Goal: Connect with others: Connect with others

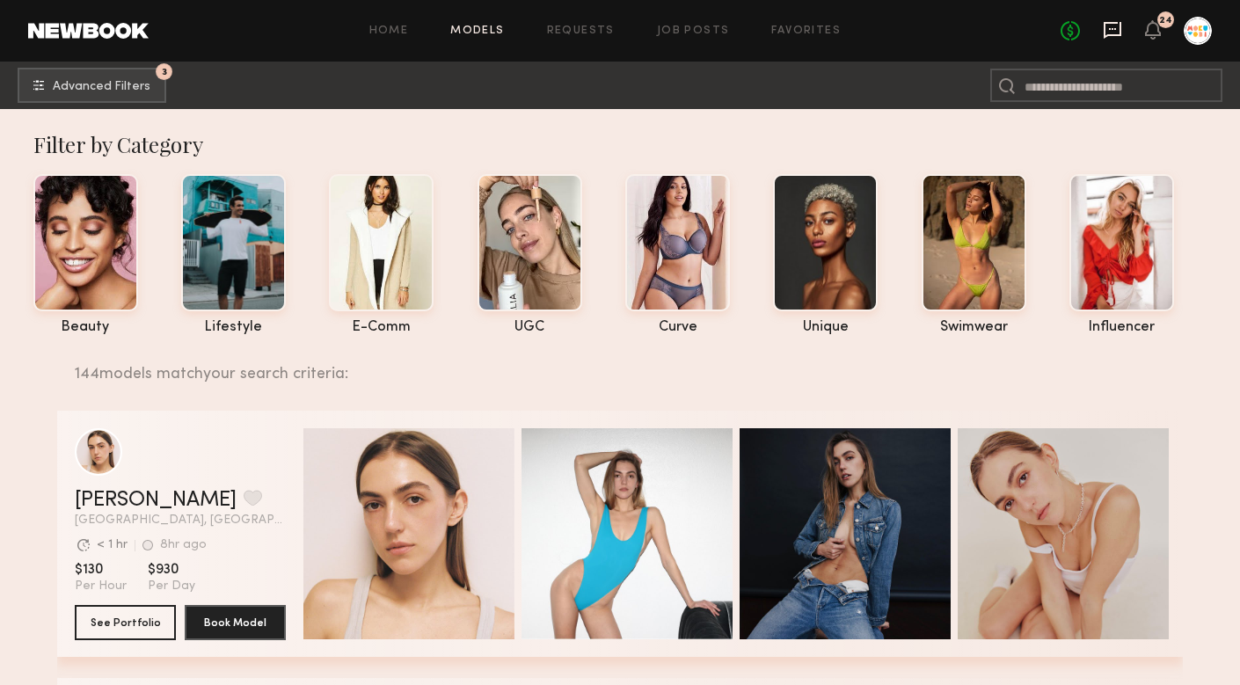
click at [1116, 28] on icon at bounding box center [1112, 29] width 7 height 2
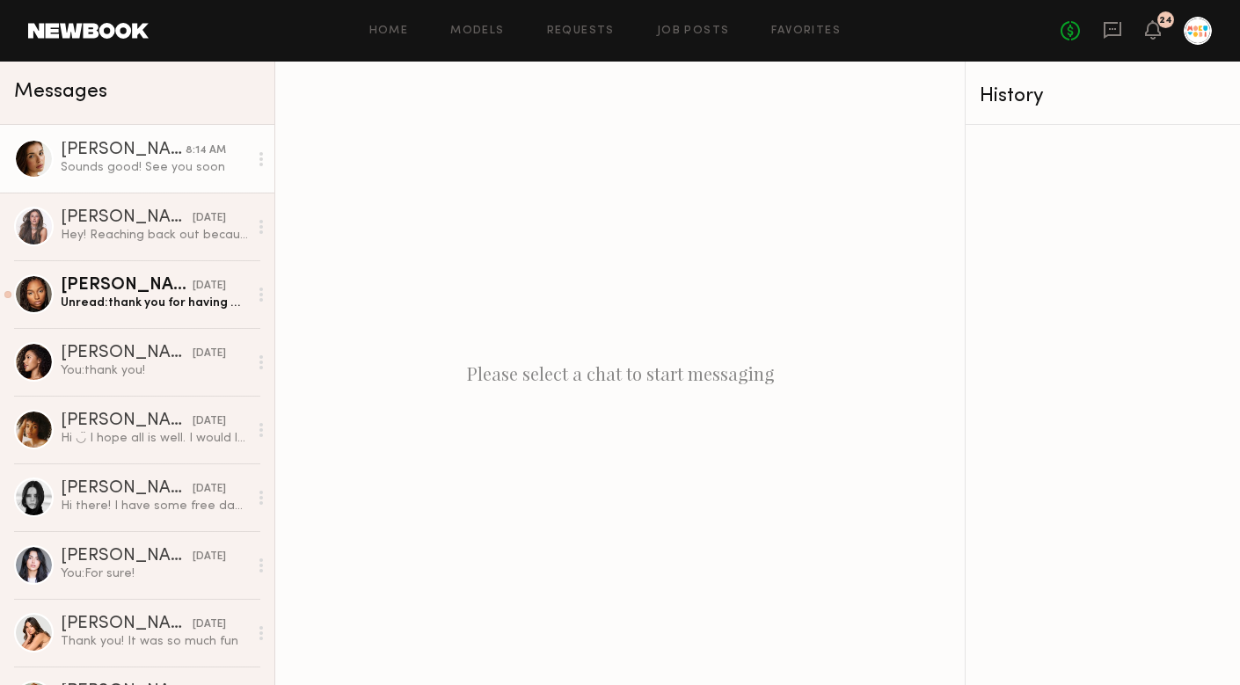
click at [217, 143] on div "8:14 AM" at bounding box center [206, 150] width 40 height 17
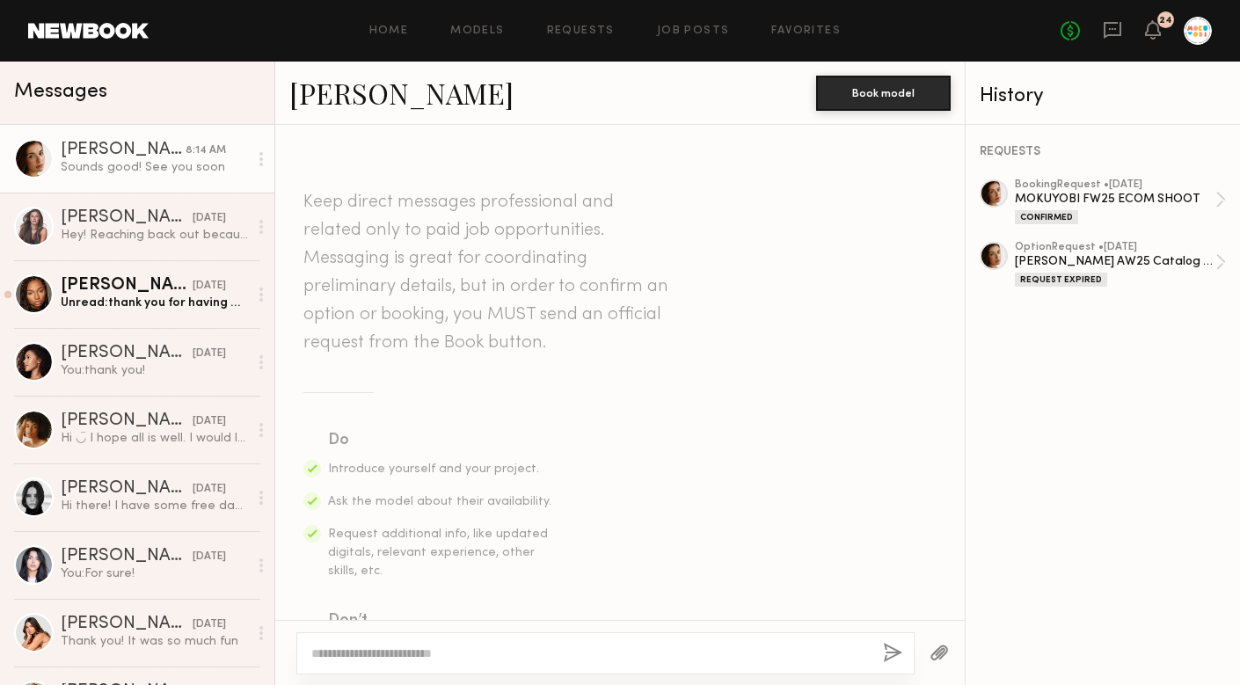
click at [347, 88] on link "Jasmine G." at bounding box center [401, 93] width 224 height 38
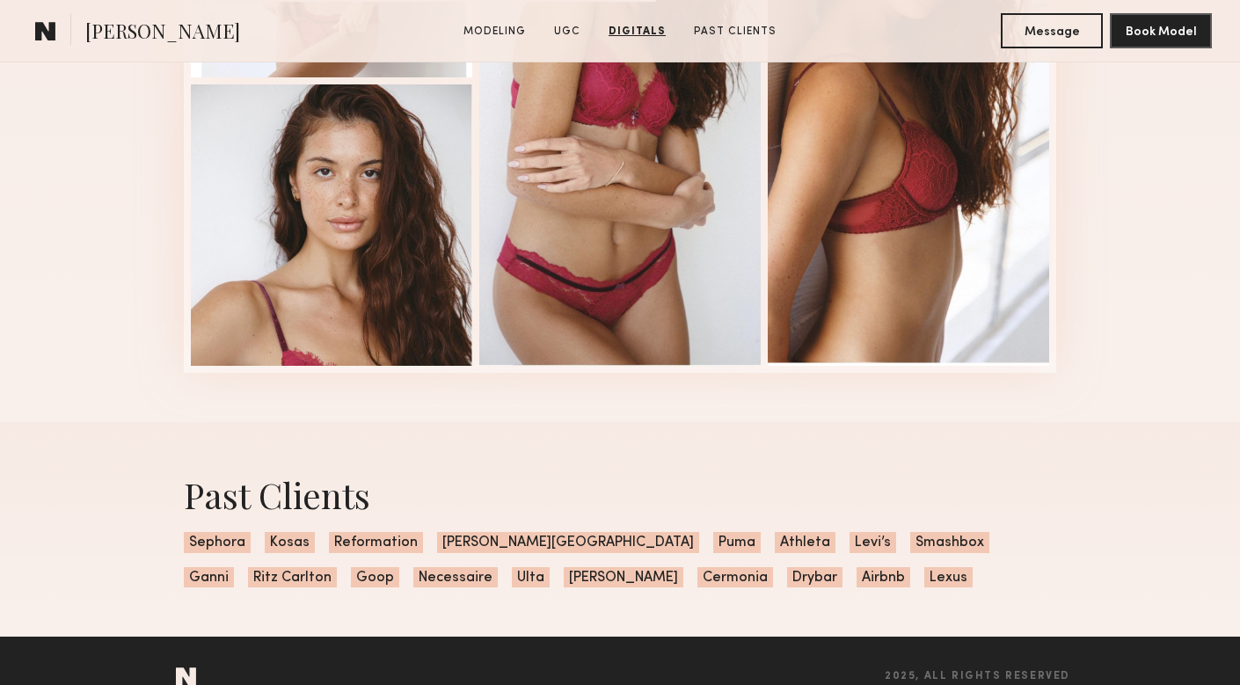
scroll to position [3246, 0]
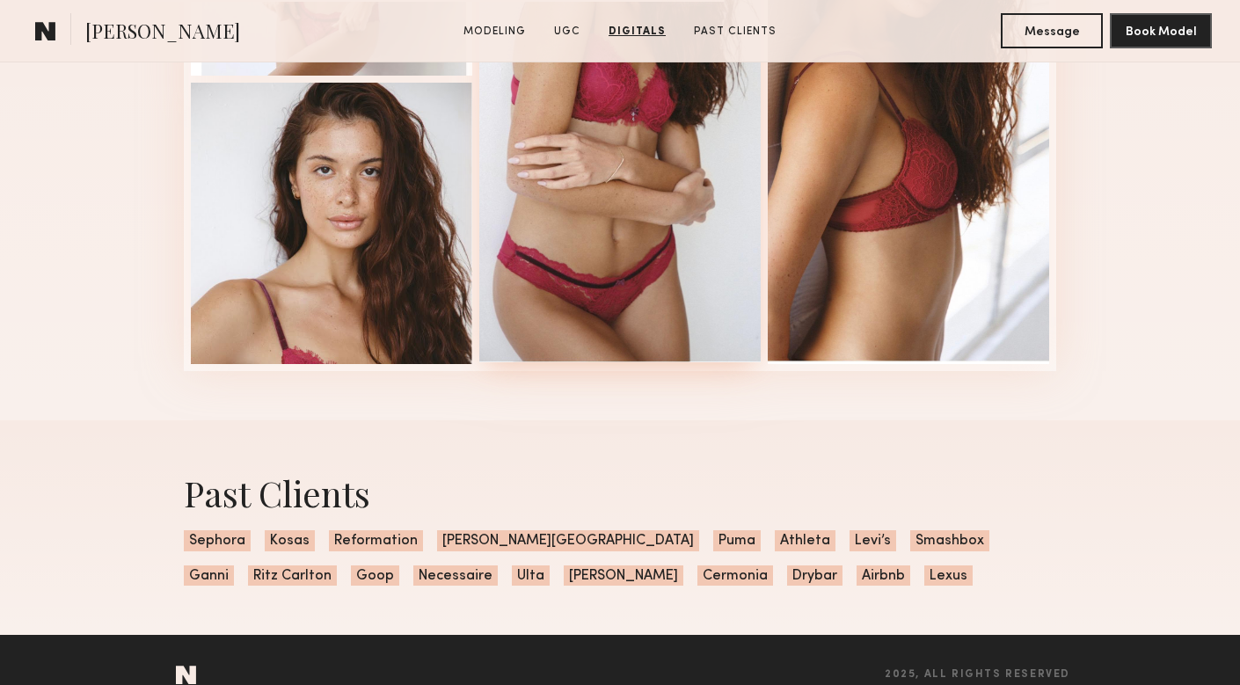
click at [577, 218] on div at bounding box center [619, 77] width 281 height 570
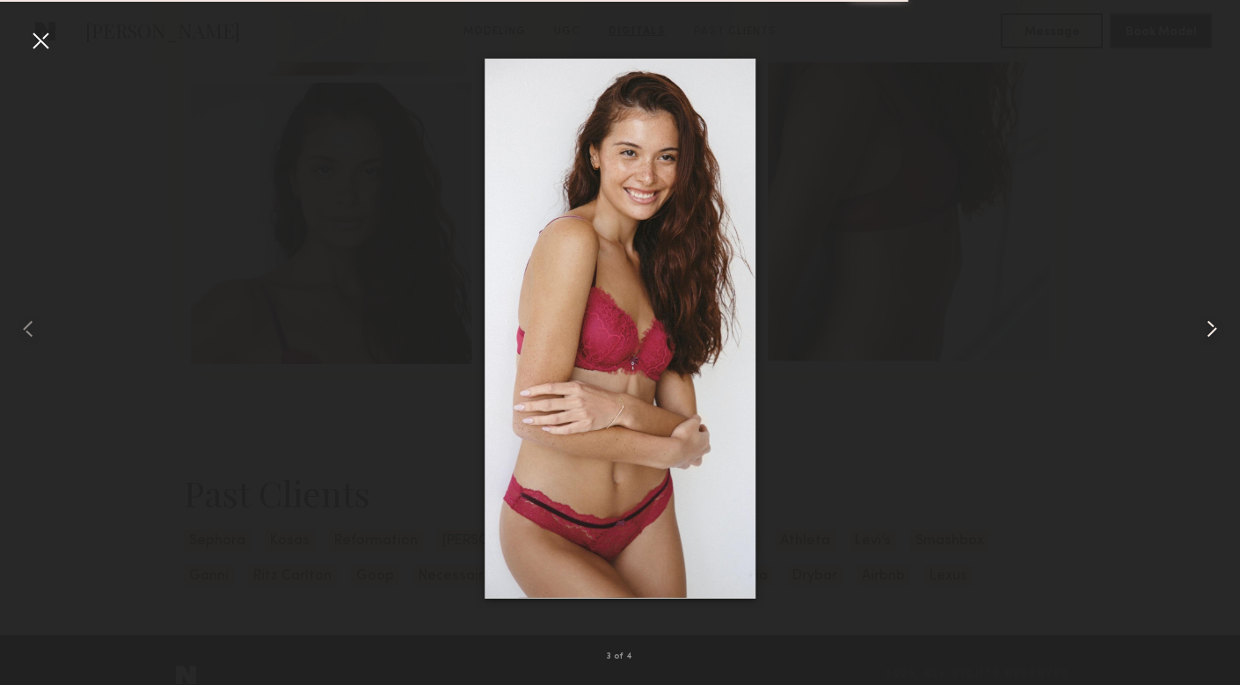
click at [1208, 339] on common-icon at bounding box center [1212, 329] width 28 height 28
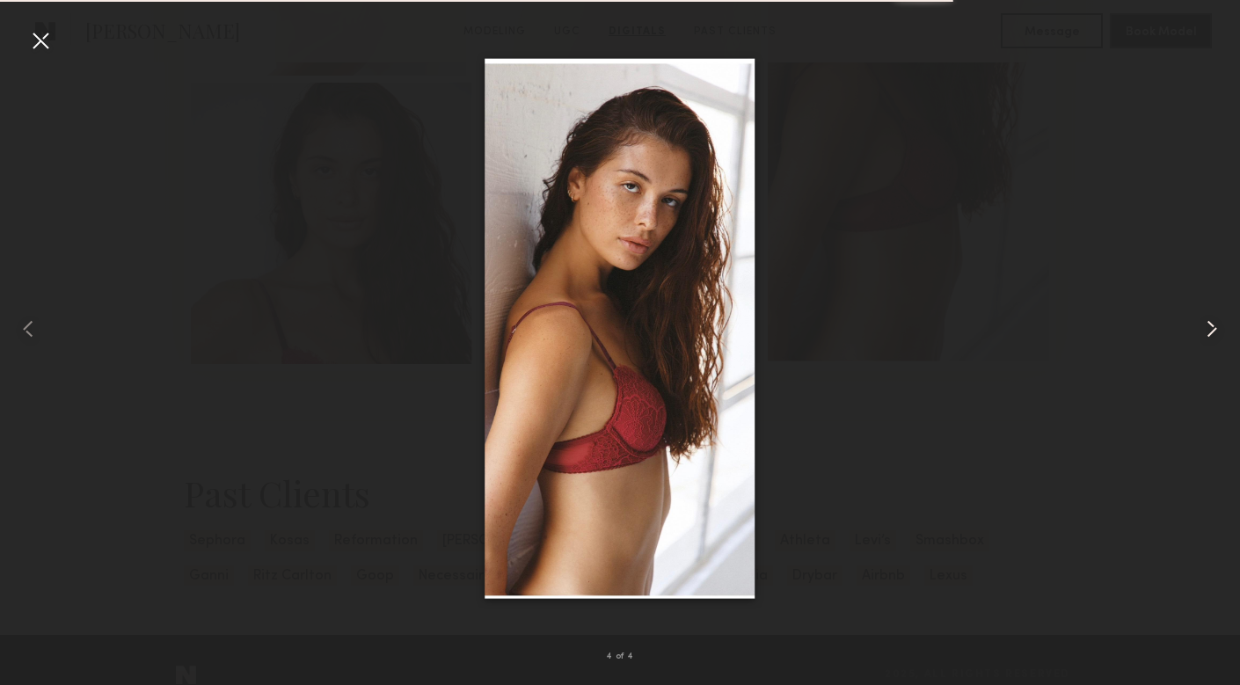
click at [1208, 339] on common-icon at bounding box center [1212, 329] width 28 height 28
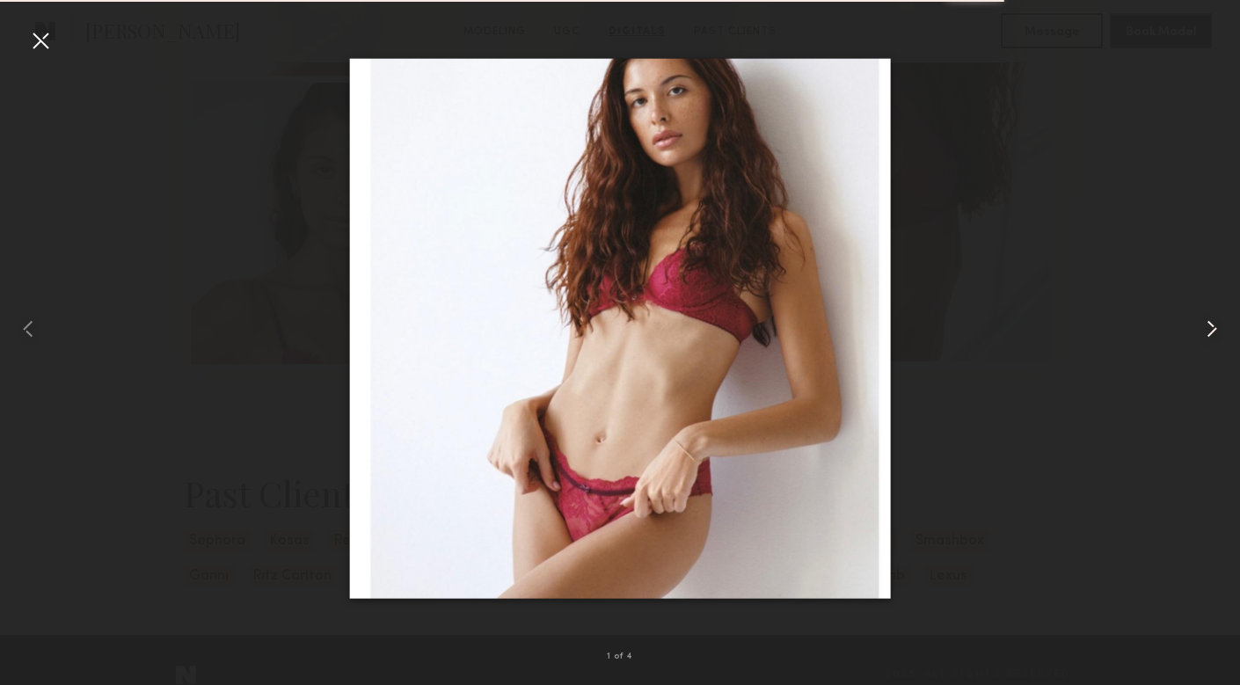
click at [1208, 339] on common-icon at bounding box center [1212, 329] width 28 height 28
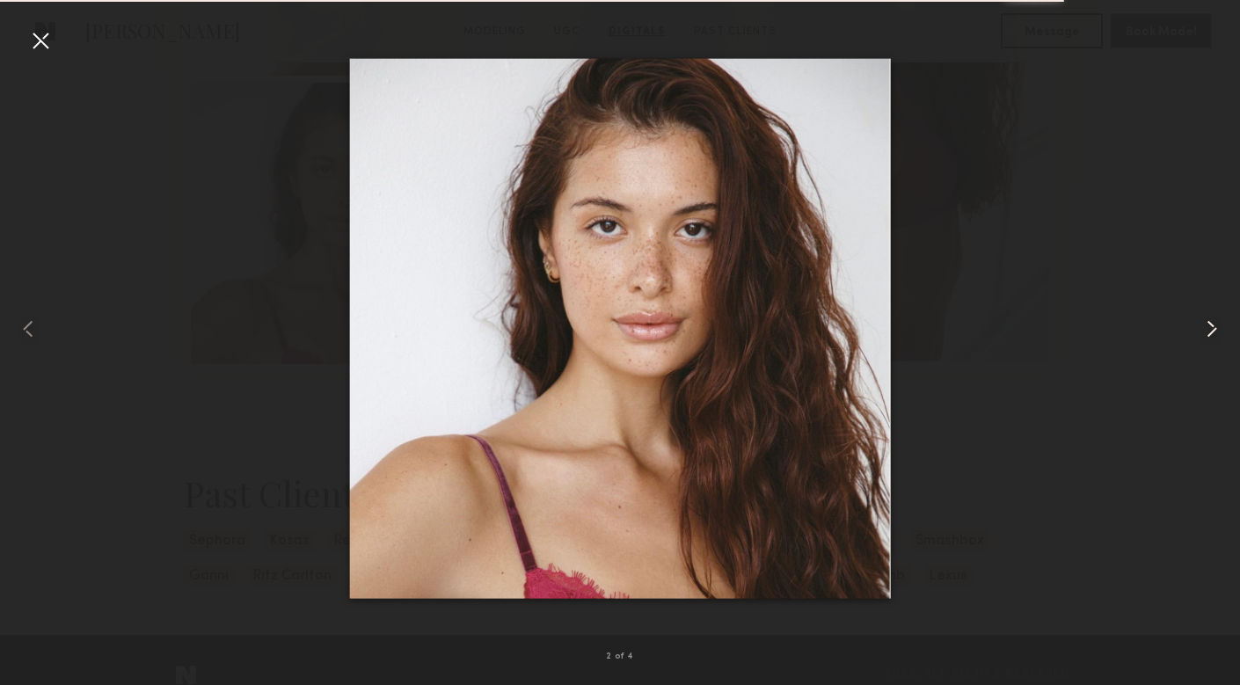
click at [1208, 339] on common-icon at bounding box center [1212, 329] width 28 height 28
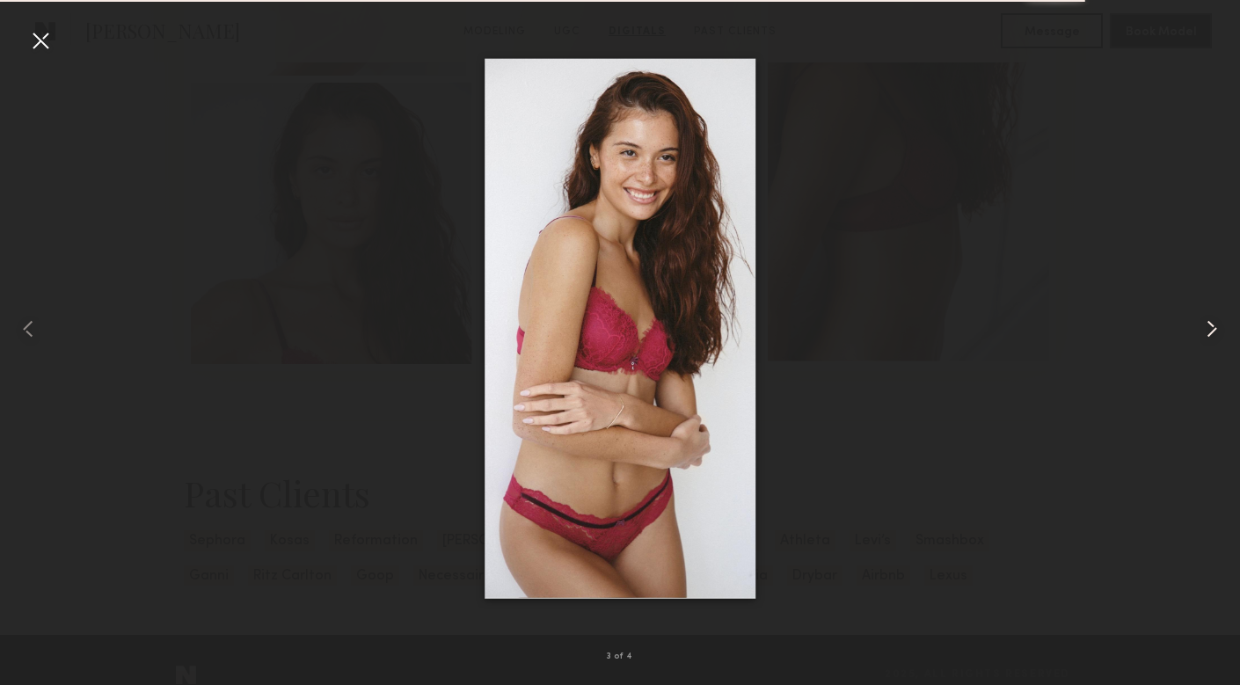
click at [1208, 339] on common-icon at bounding box center [1212, 329] width 28 height 28
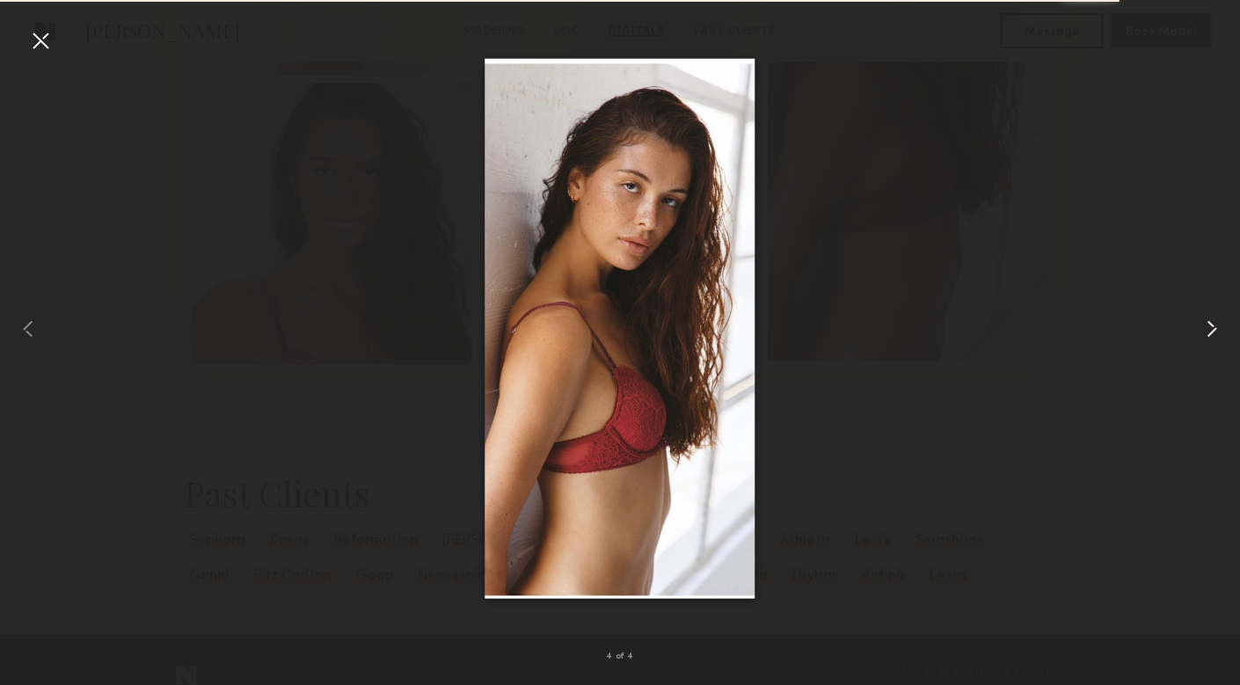
click at [1208, 339] on common-icon at bounding box center [1212, 329] width 28 height 28
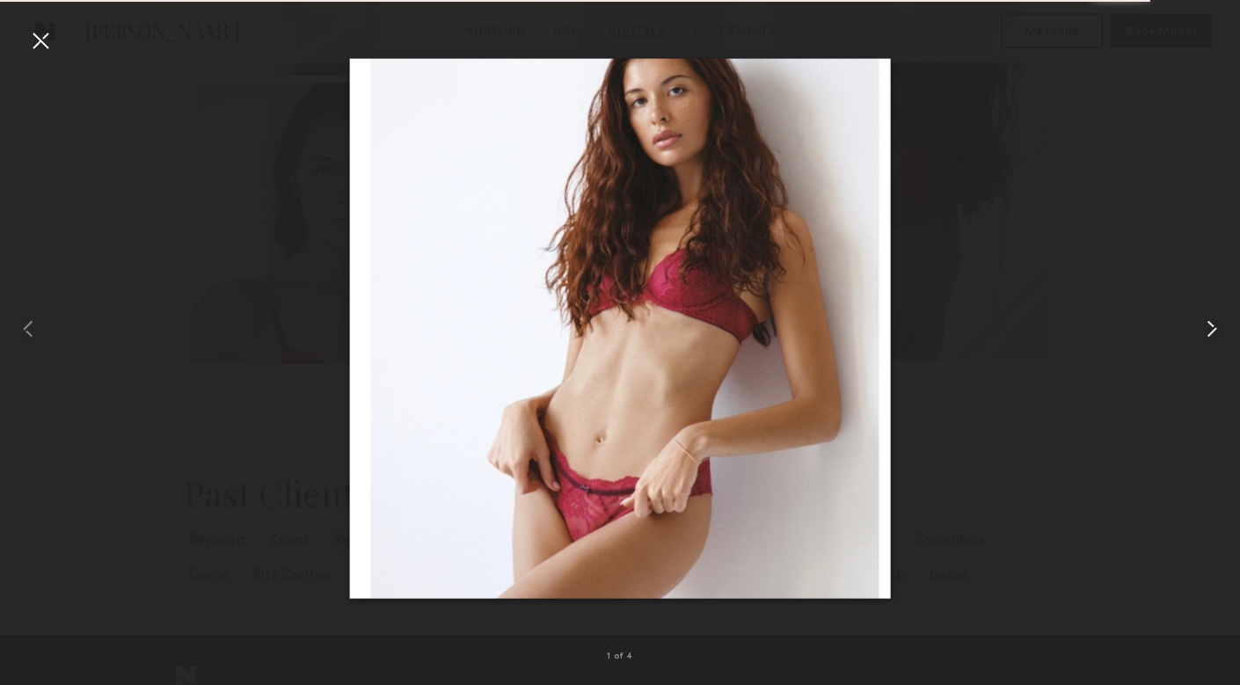
click at [1208, 339] on common-icon at bounding box center [1212, 329] width 28 height 28
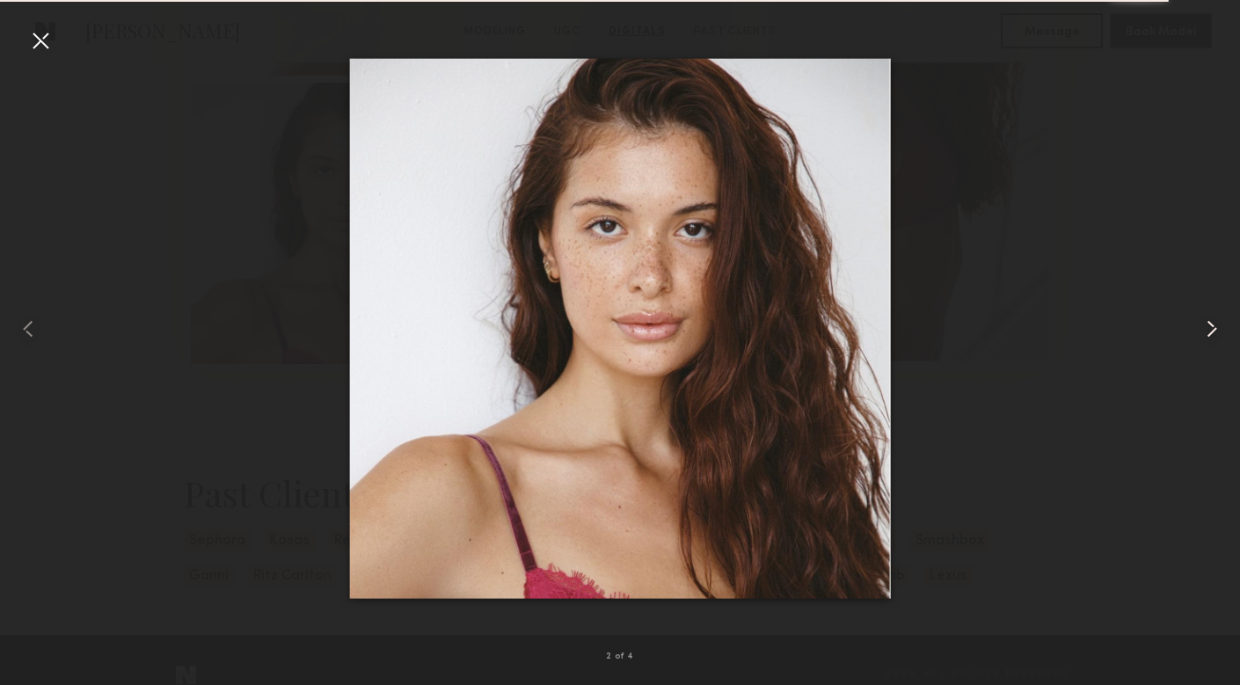
click at [1208, 339] on common-icon at bounding box center [1212, 329] width 28 height 28
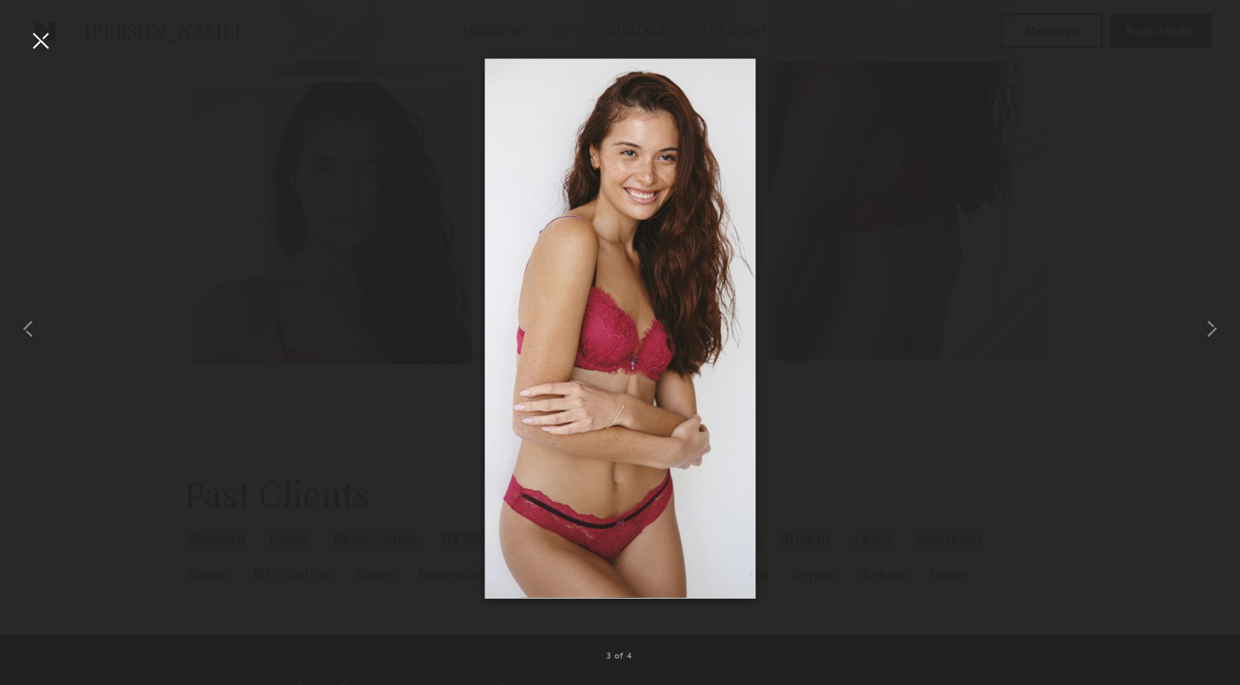
click at [45, 42] on div at bounding box center [40, 40] width 28 height 28
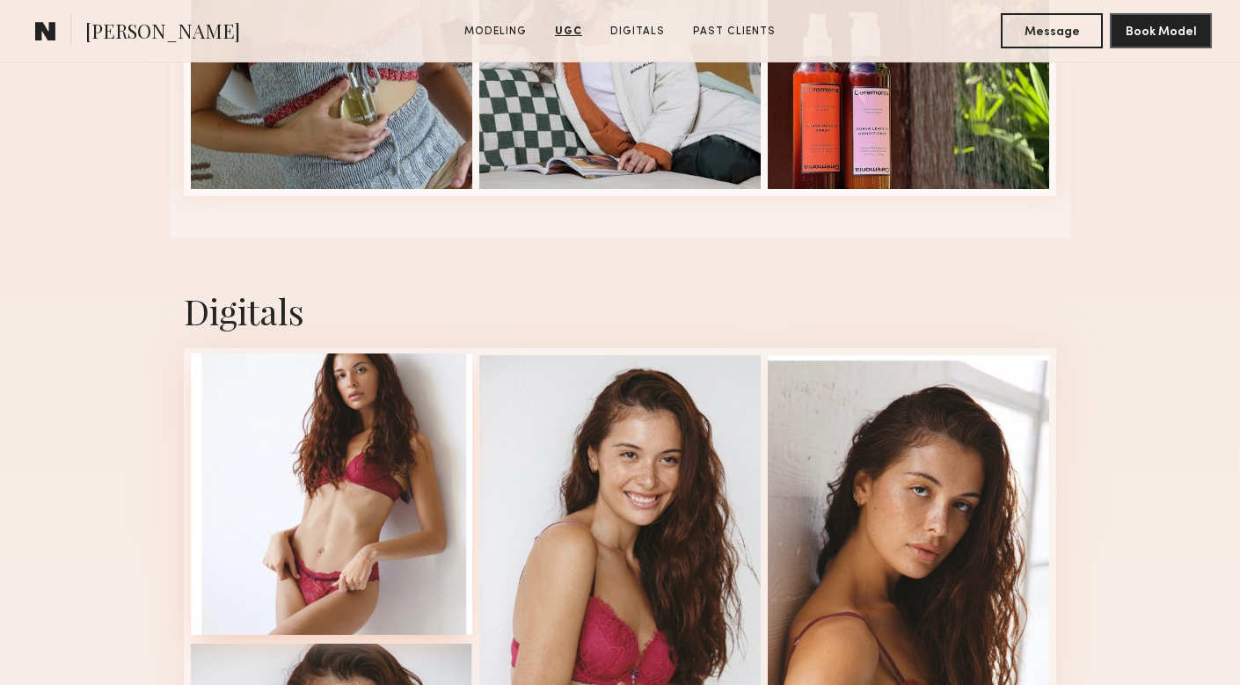
scroll to position [2734, 0]
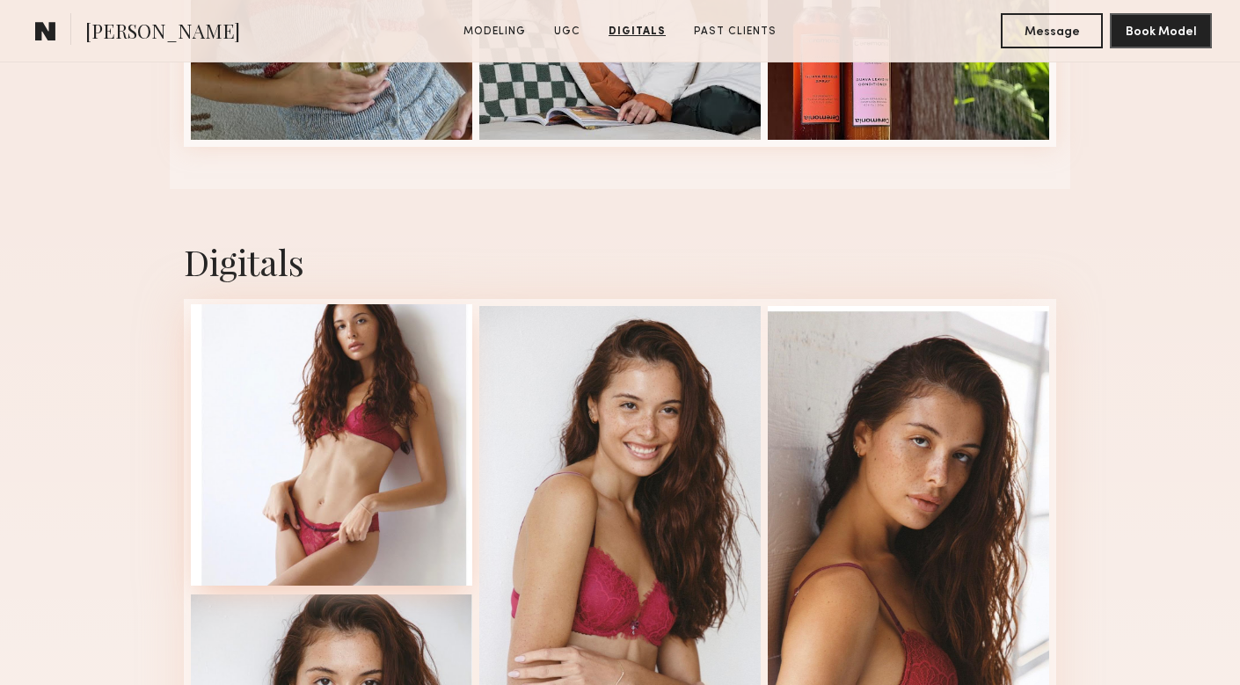
click at [343, 354] on div at bounding box center [331, 444] width 281 height 281
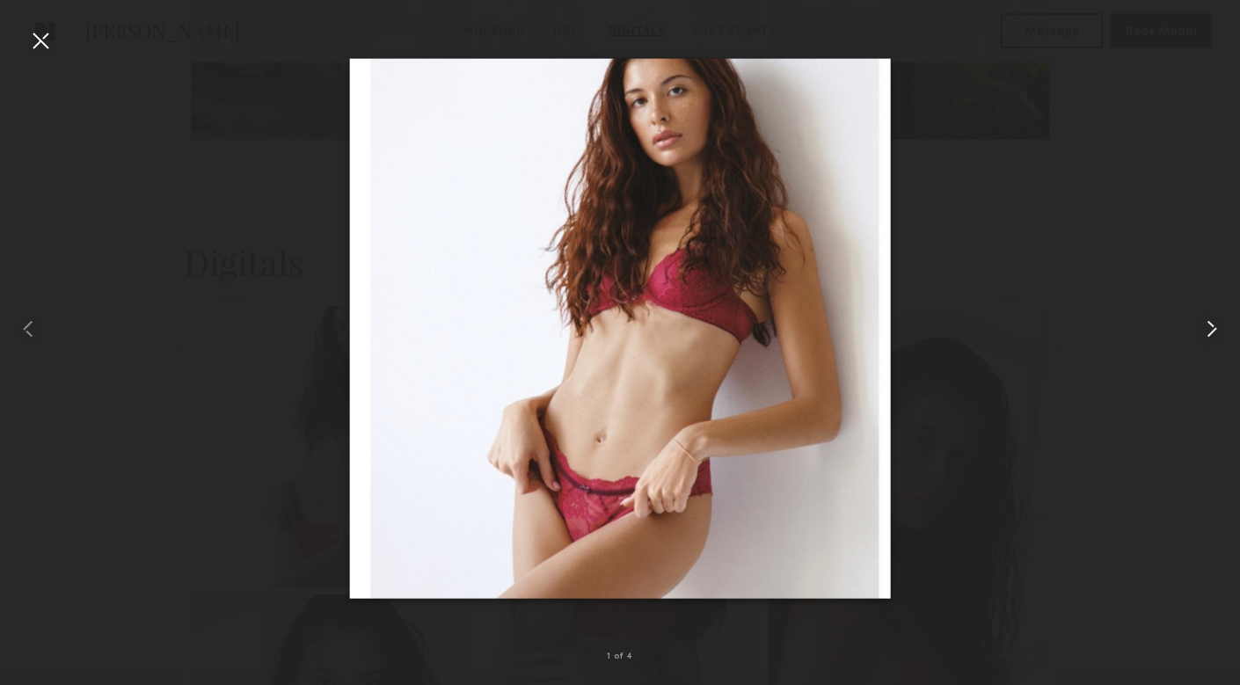
click at [1207, 333] on common-icon at bounding box center [1212, 329] width 28 height 28
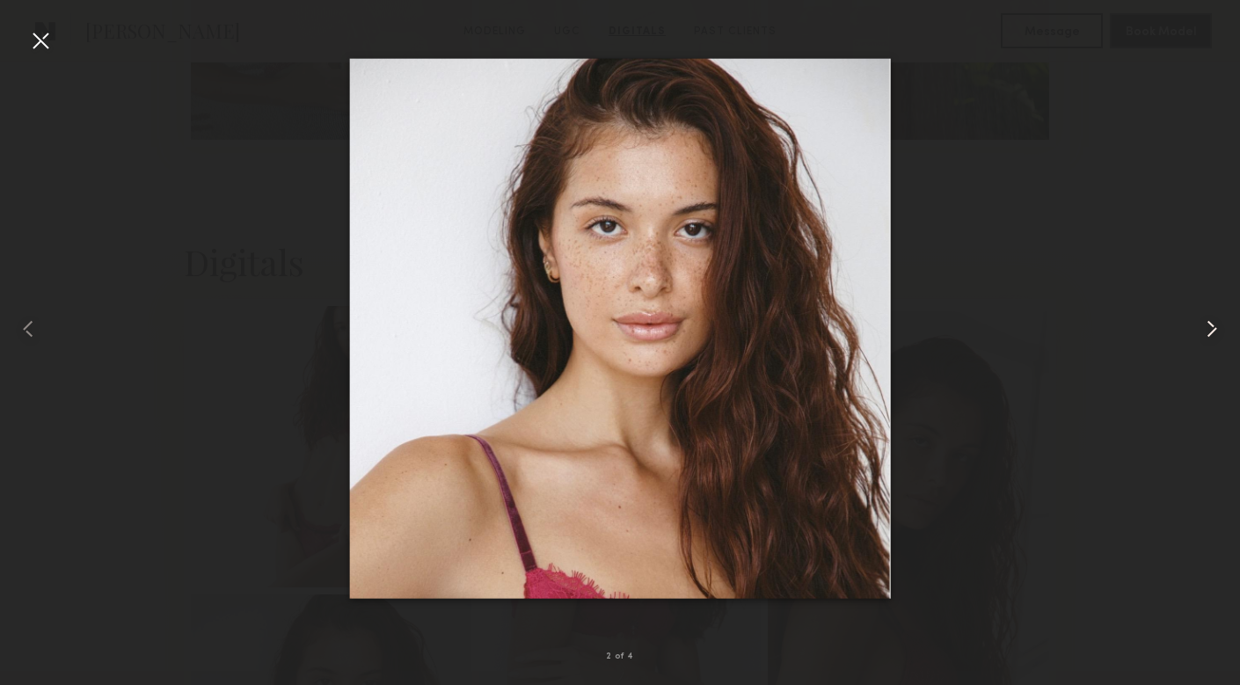
click at [1207, 334] on common-icon at bounding box center [1212, 329] width 28 height 28
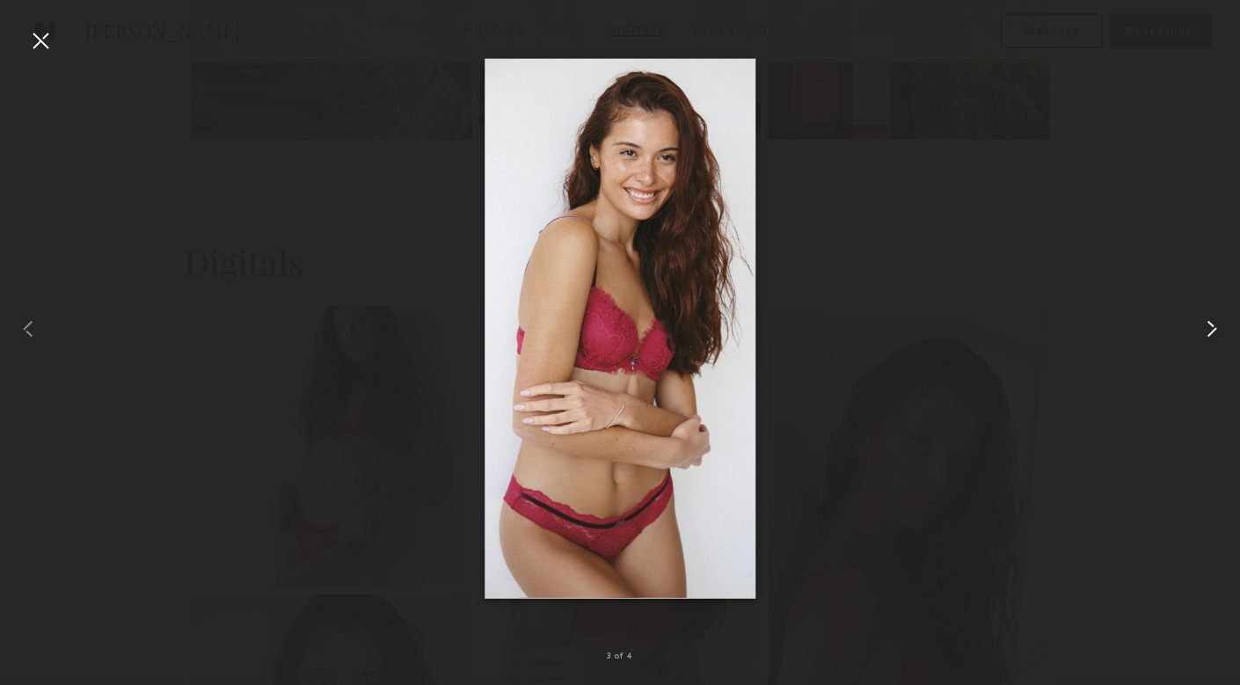
click at [1207, 335] on common-icon at bounding box center [1212, 329] width 28 height 28
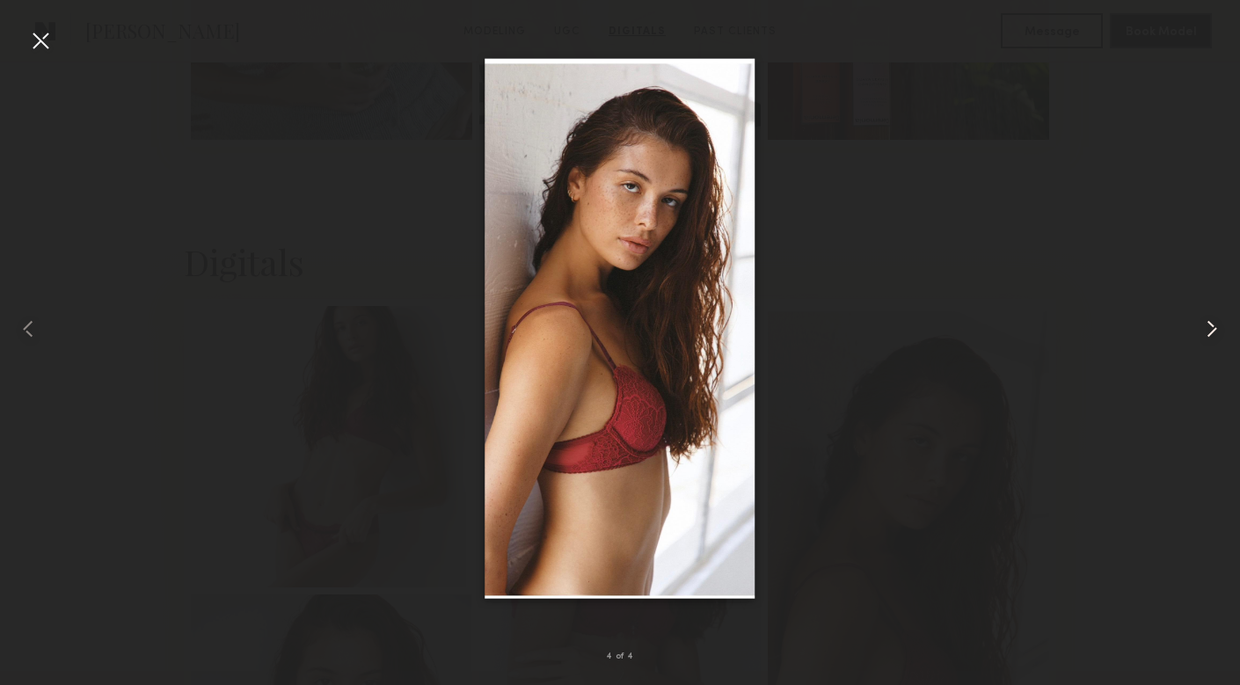
click at [1207, 335] on common-icon at bounding box center [1212, 329] width 28 height 28
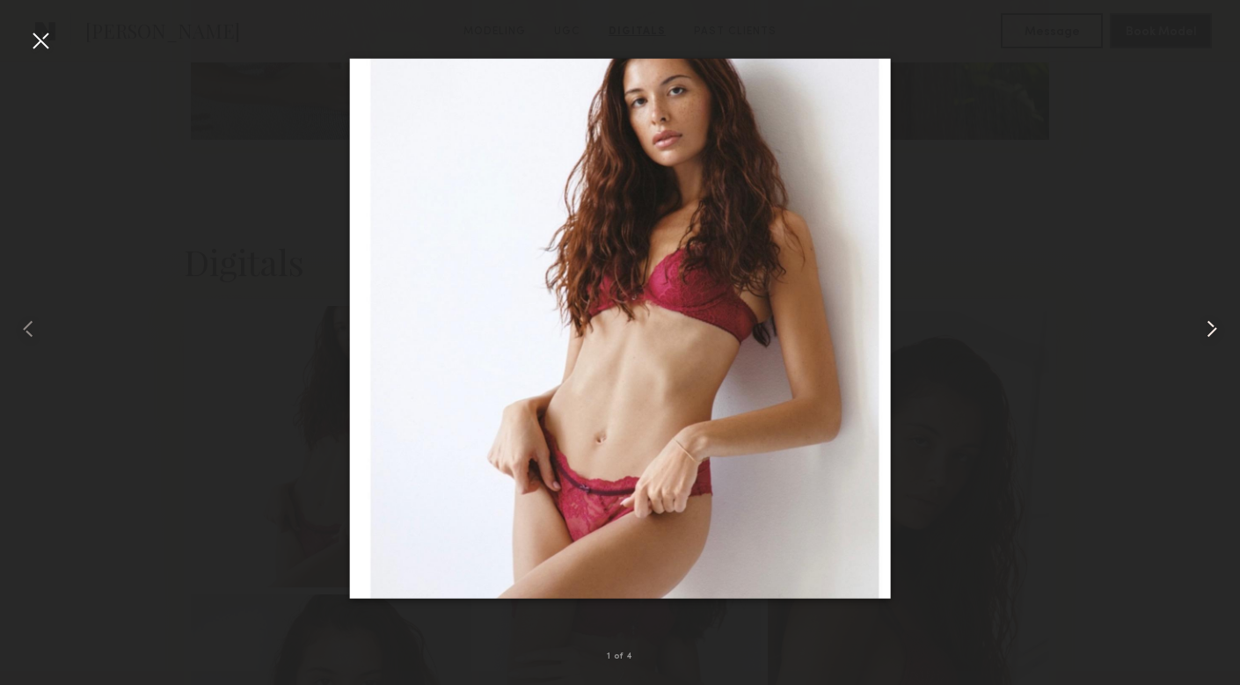
click at [1207, 335] on common-icon at bounding box center [1212, 329] width 28 height 28
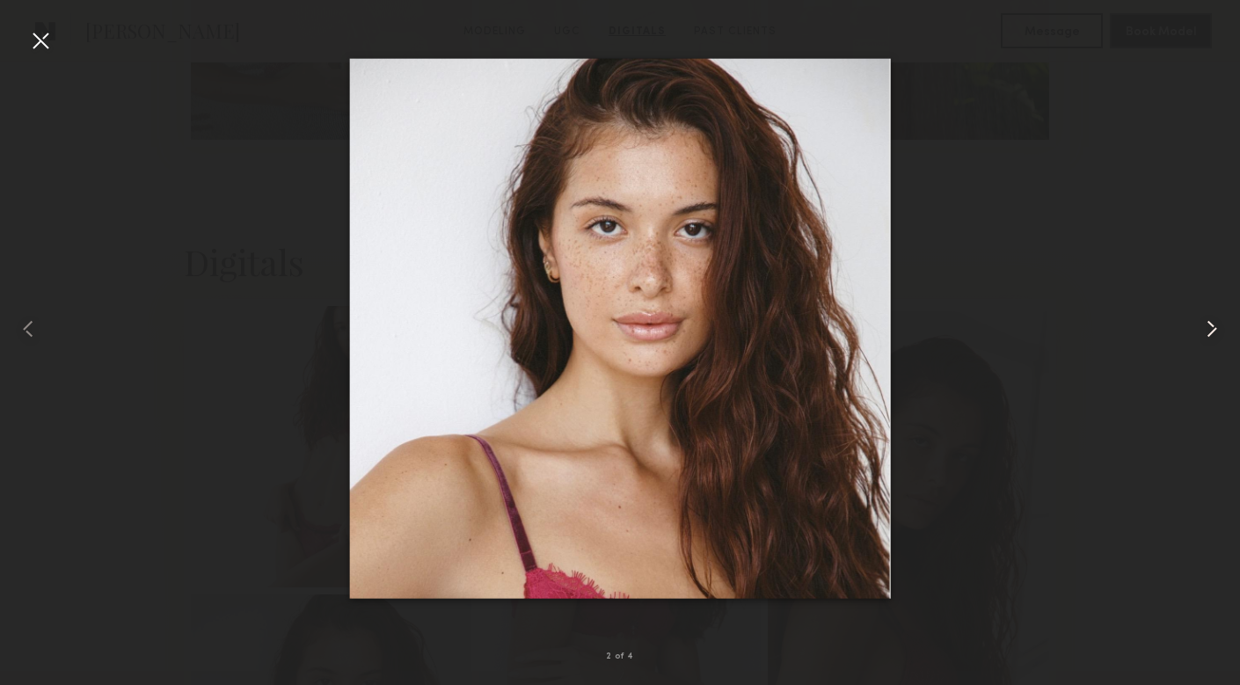
click at [1207, 335] on common-icon at bounding box center [1212, 329] width 28 height 28
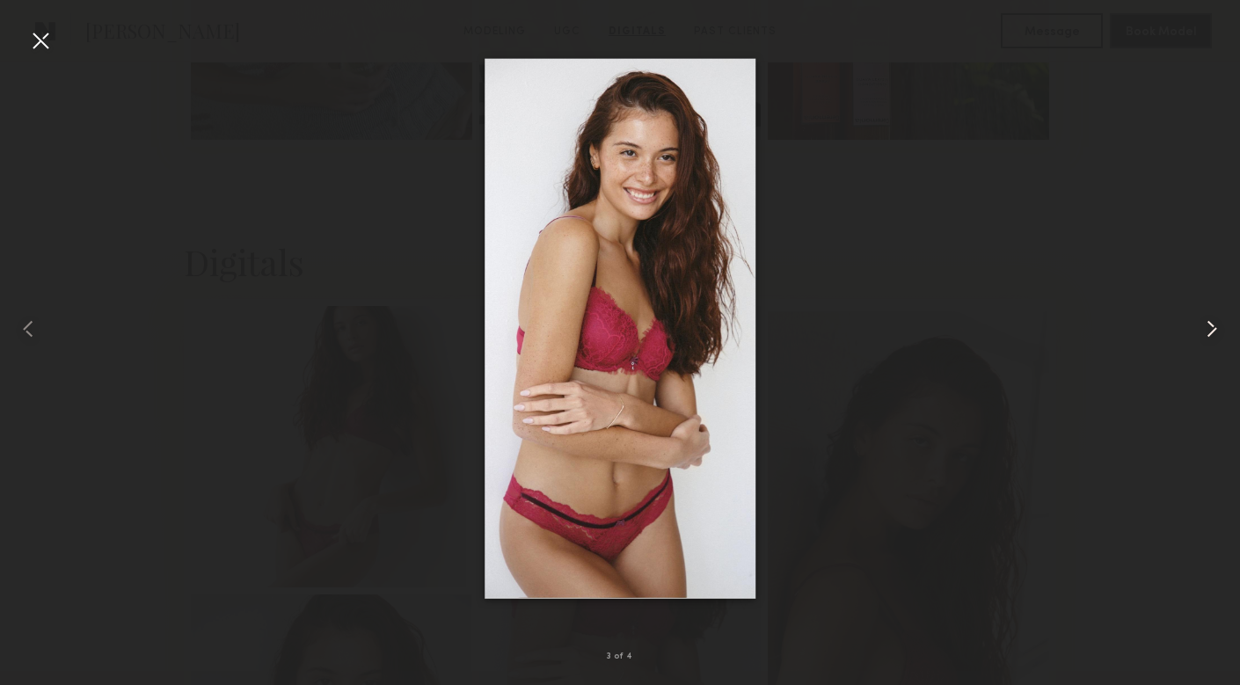
click at [1207, 335] on common-icon at bounding box center [1212, 329] width 28 height 28
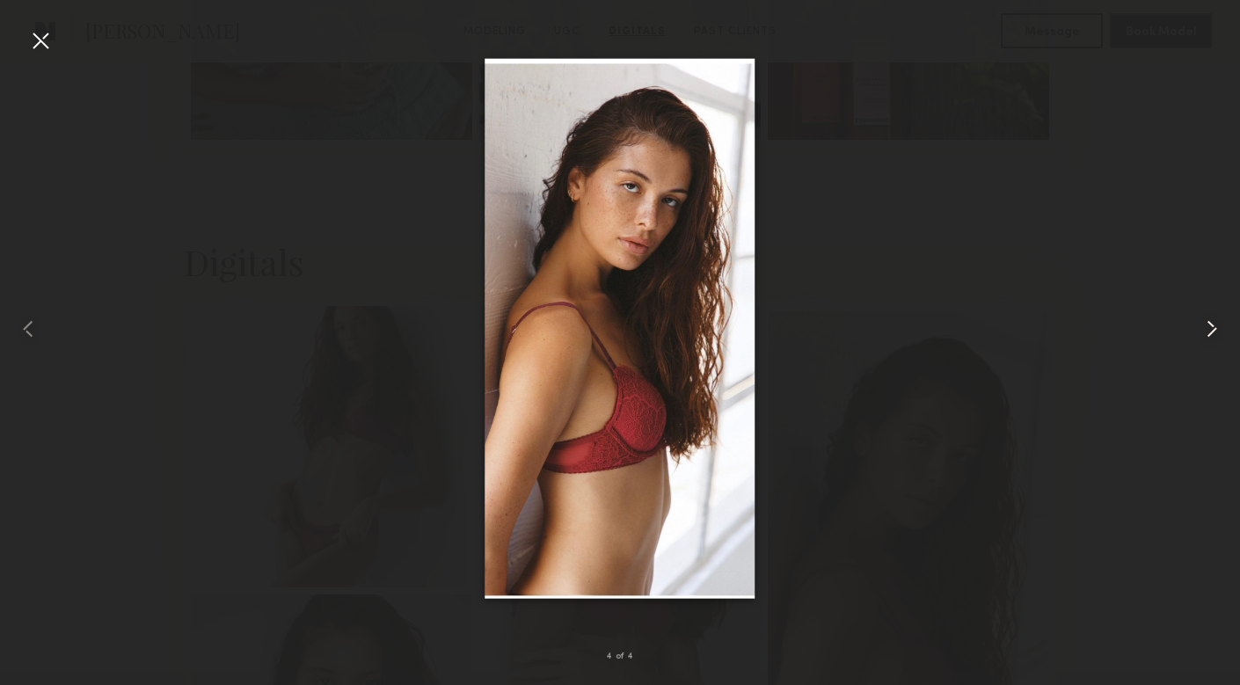
click at [1207, 335] on common-icon at bounding box center [1212, 329] width 28 height 28
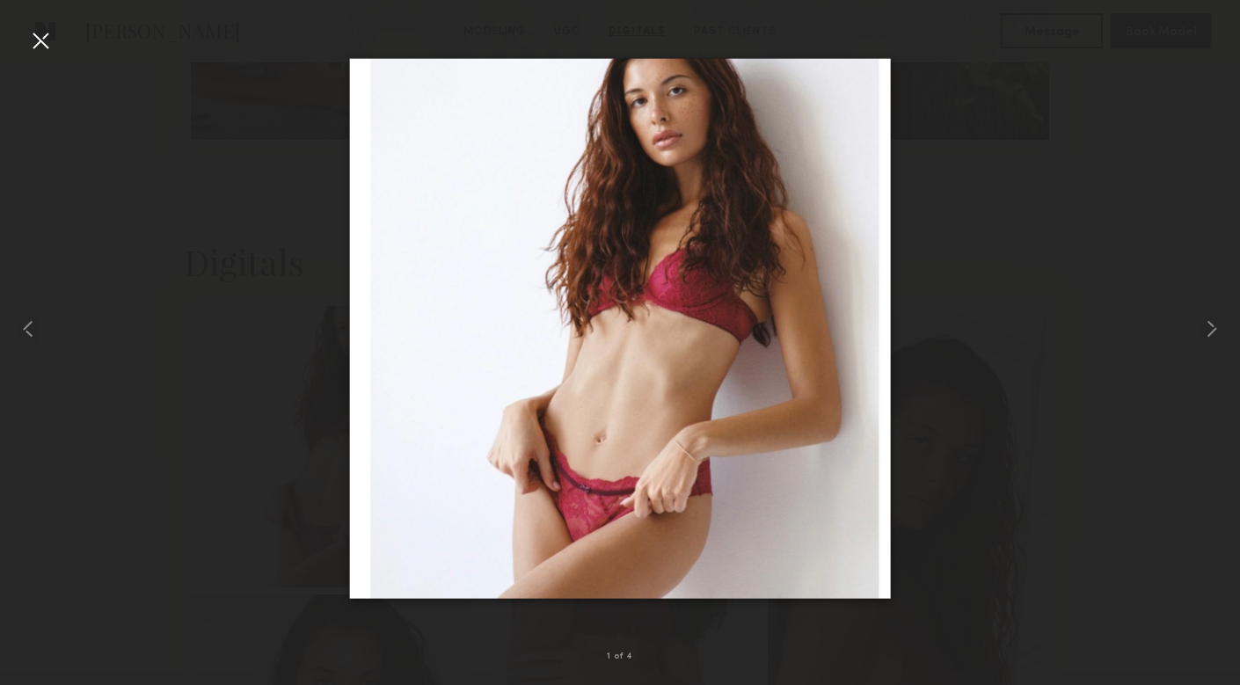
click at [951, 360] on div at bounding box center [620, 328] width 1240 height 601
click at [19, 47] on div at bounding box center [24, 328] width 49 height 601
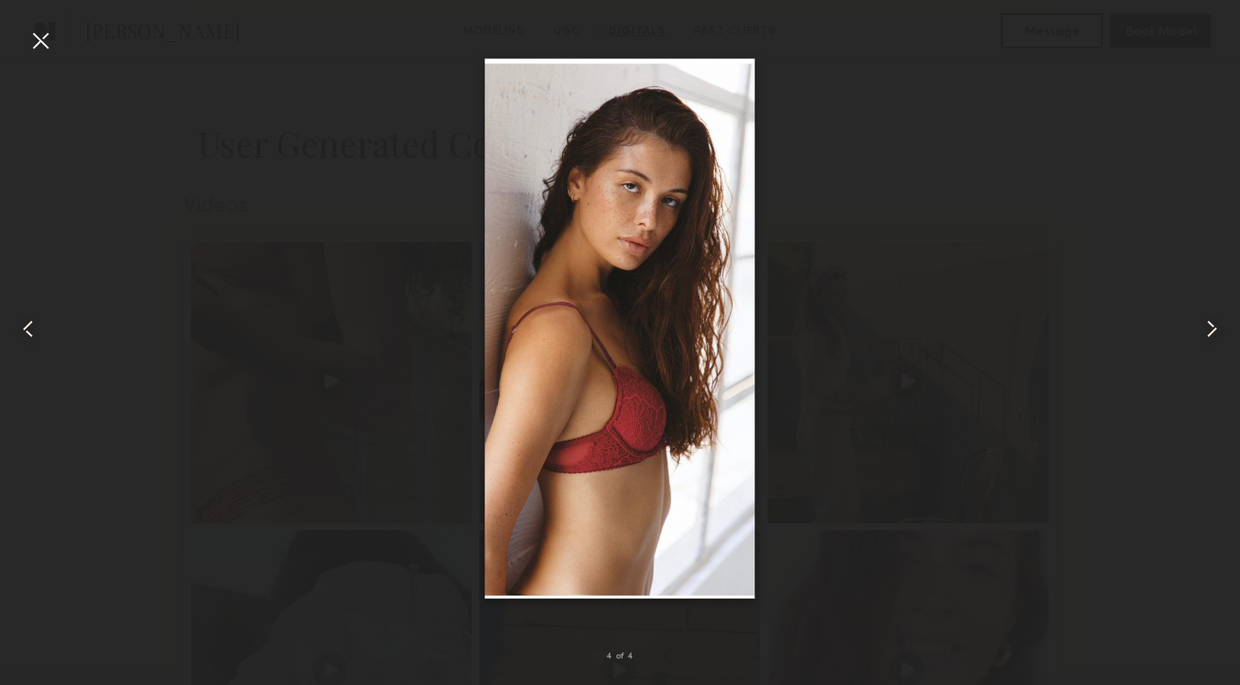
scroll to position [1488, 0]
click at [45, 25] on nb-gallery-light "4 of 4" at bounding box center [620, 342] width 1240 height 685
click at [41, 43] on div at bounding box center [40, 40] width 28 height 28
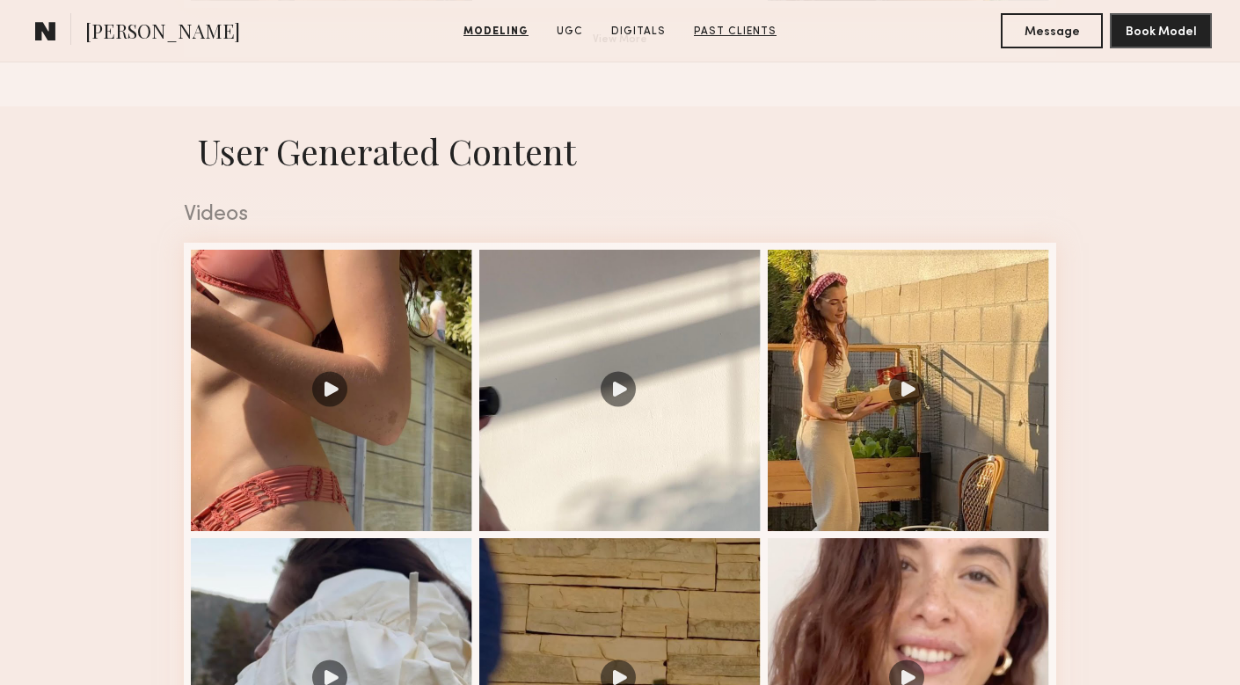
scroll to position [1747, 0]
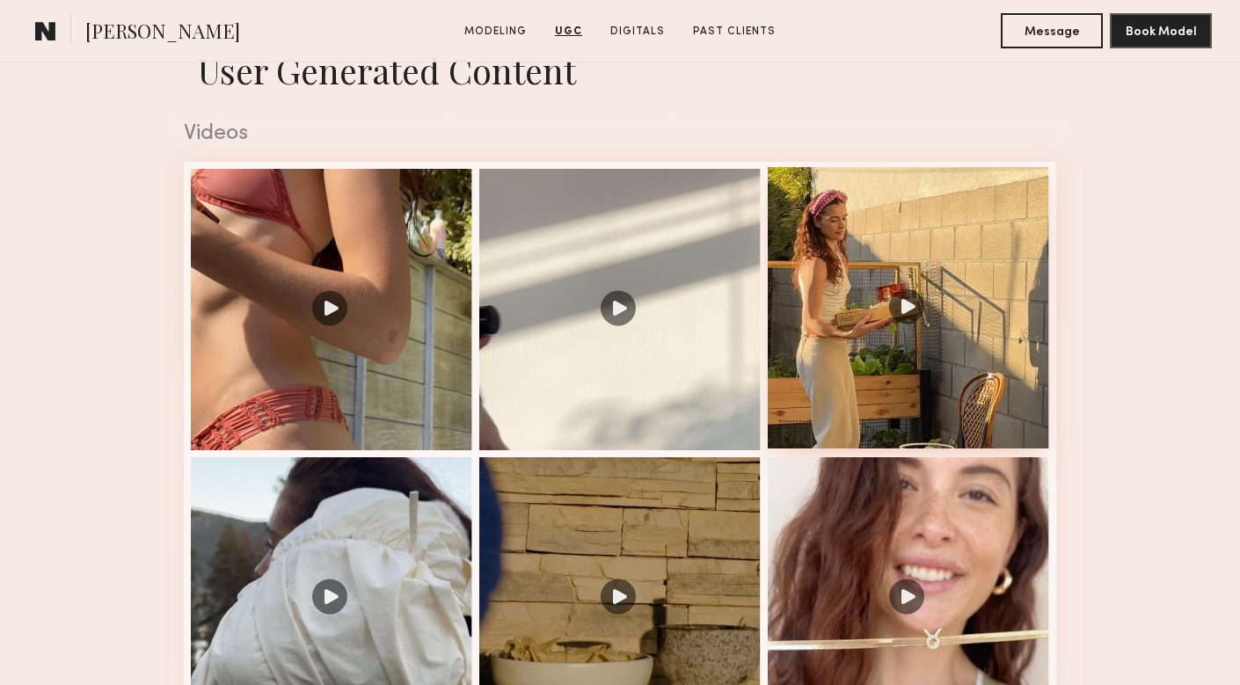
click at [968, 307] on div at bounding box center [908, 307] width 281 height 281
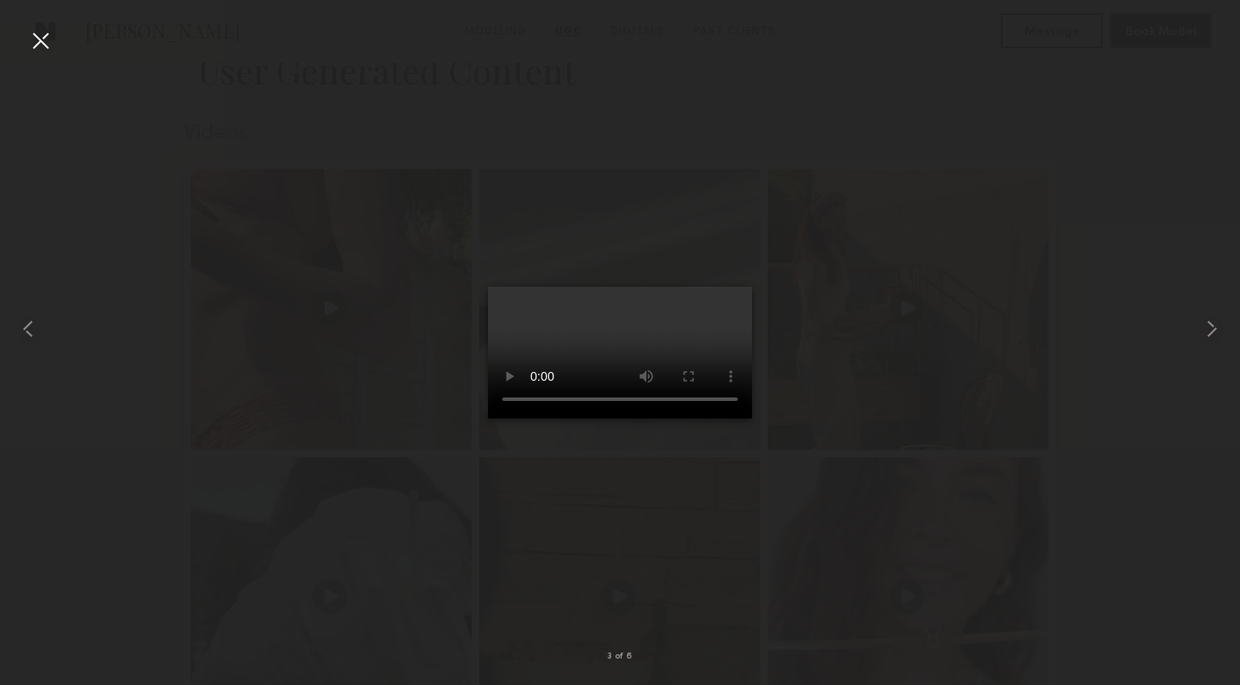
click at [39, 31] on div at bounding box center [40, 40] width 28 height 28
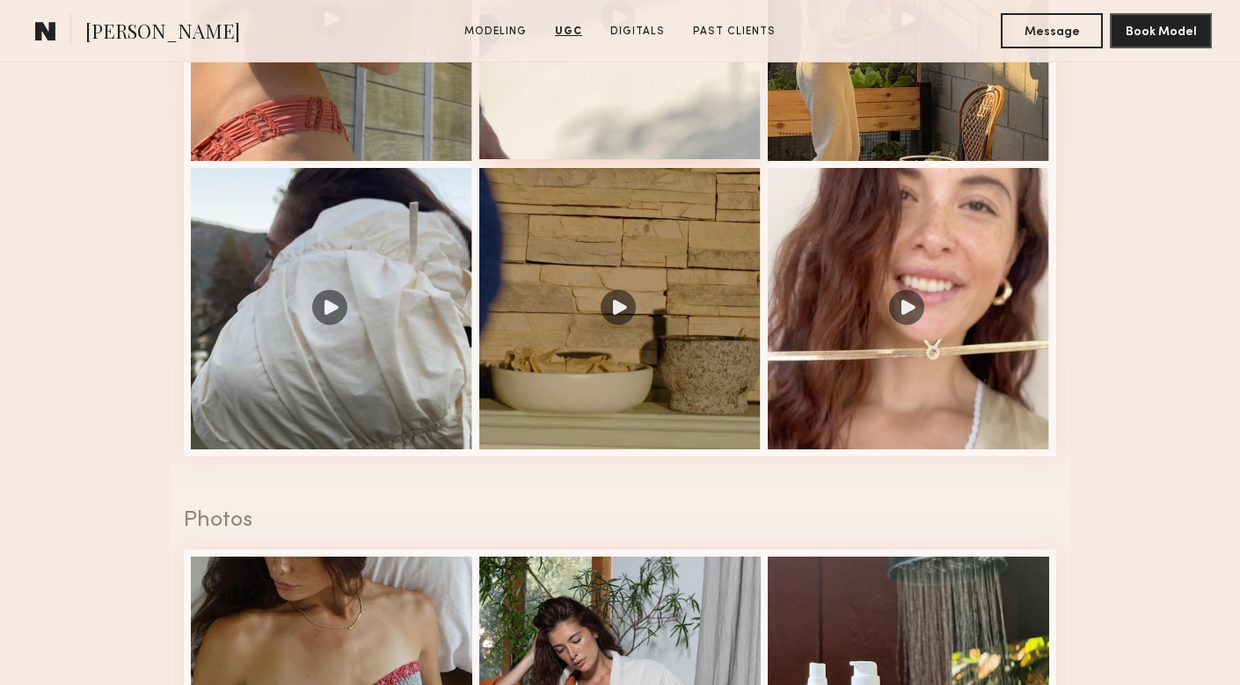
scroll to position [2053, 0]
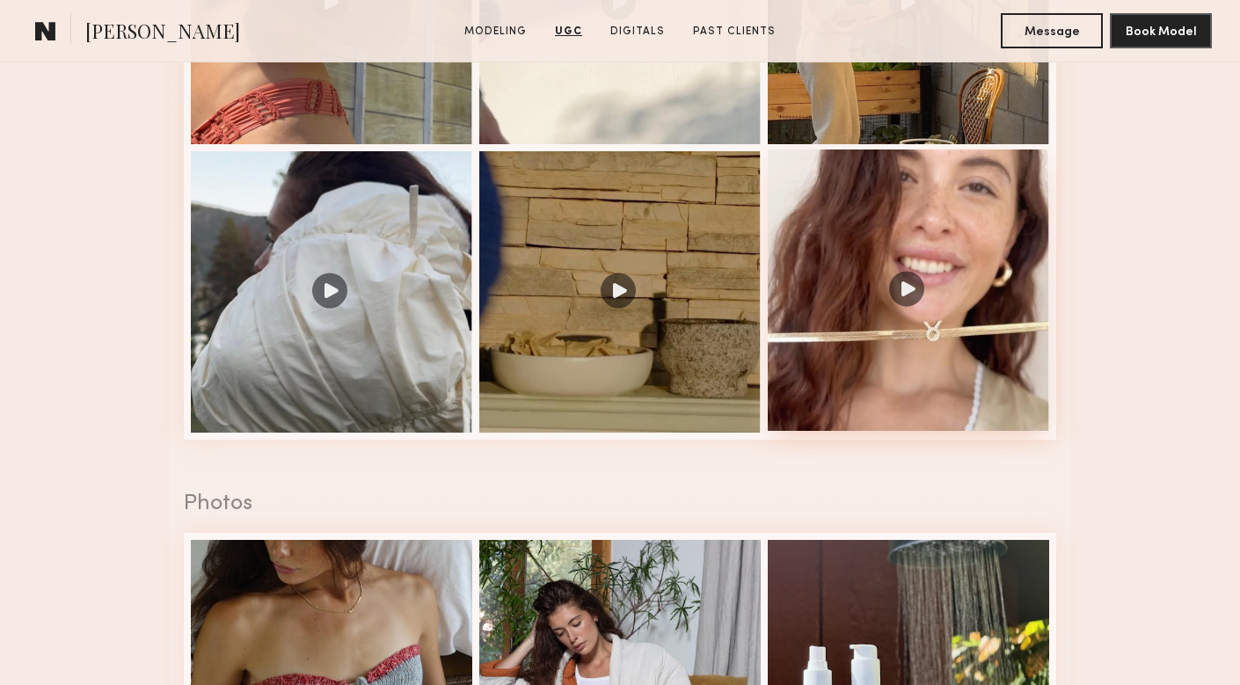
click at [879, 230] on div at bounding box center [908, 290] width 281 height 281
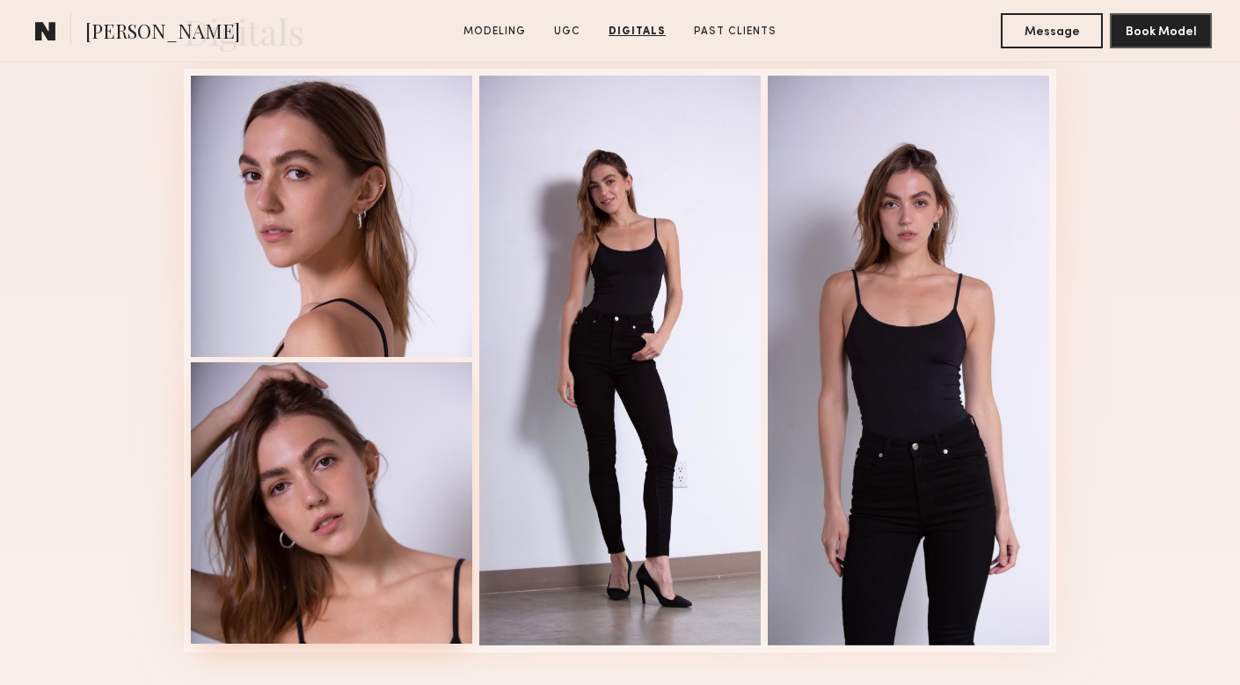
scroll to position [2620, 0]
